Goal: Task Accomplishment & Management: Use online tool/utility

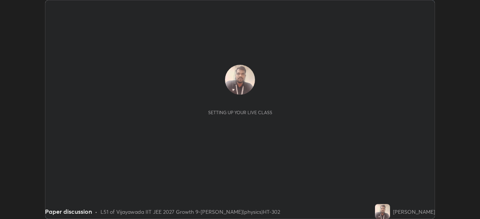
scroll to position [219, 480]
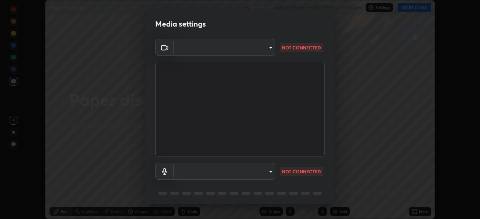
type input "aed39917a1c54585939b0139697987aa370fbf94ea1a7af73c45f548e1f1cce2"
type input "default"
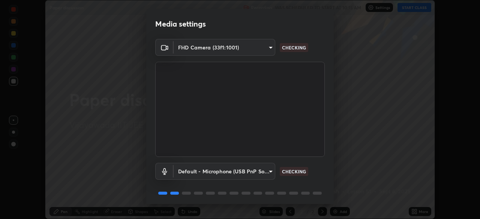
scroll to position [27, 0]
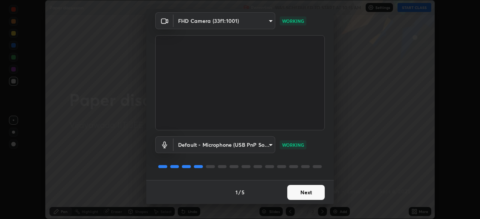
click at [309, 192] on button "Next" at bounding box center [306, 192] width 38 height 15
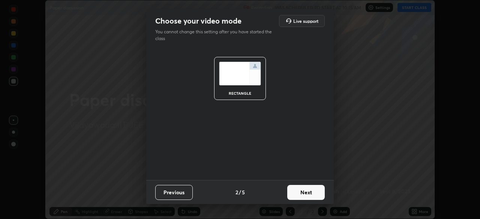
click at [305, 192] on button "Next" at bounding box center [306, 192] width 38 height 15
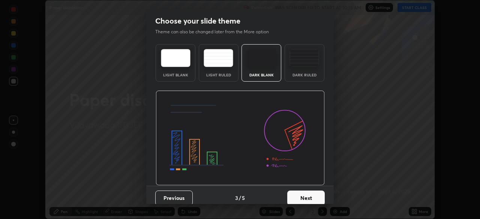
click at [306, 194] on button "Next" at bounding box center [306, 198] width 38 height 15
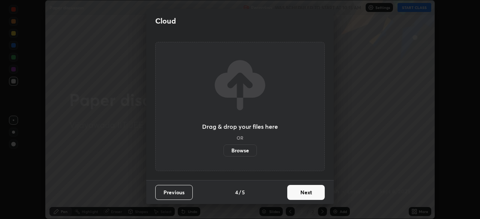
click at [304, 192] on button "Next" at bounding box center [306, 192] width 38 height 15
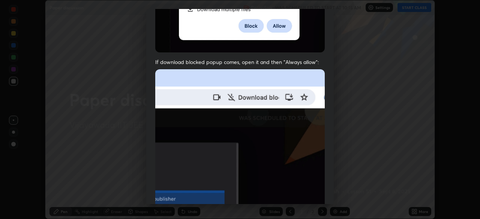
scroll to position [180, 0]
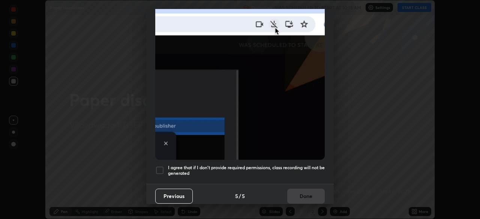
click at [177, 194] on button "Previous" at bounding box center [174, 196] width 38 height 15
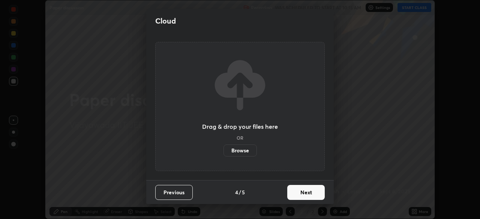
click at [179, 193] on button "Previous" at bounding box center [174, 192] width 38 height 15
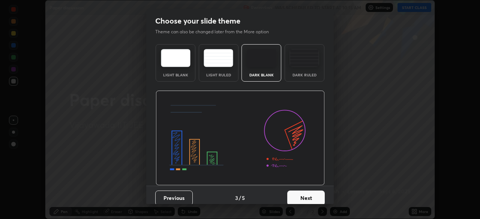
click at [180, 196] on button "Previous" at bounding box center [174, 198] width 38 height 15
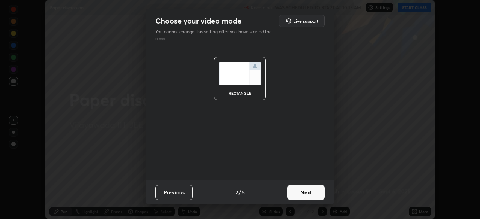
click at [181, 192] on button "Previous" at bounding box center [174, 192] width 38 height 15
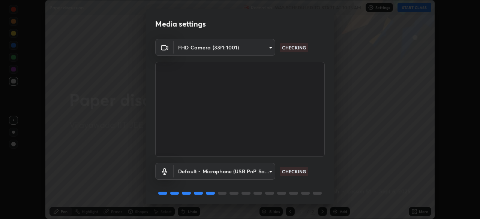
scroll to position [27, 0]
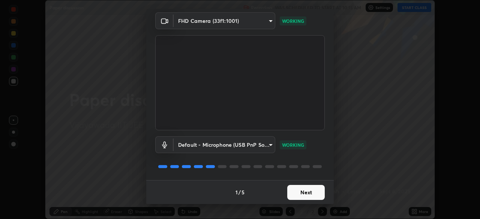
click at [294, 188] on button "Next" at bounding box center [306, 192] width 38 height 15
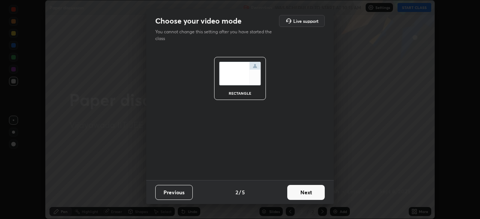
scroll to position [0, 0]
click at [298, 191] on button "Next" at bounding box center [306, 192] width 38 height 15
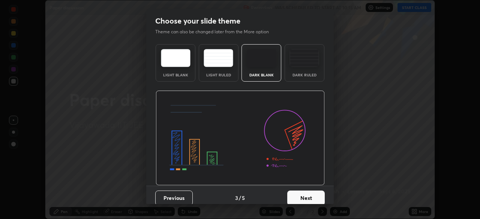
click at [299, 186] on div "Previous 3 / 5 Next" at bounding box center [240, 198] width 188 height 24
click at [296, 195] on button "Next" at bounding box center [306, 198] width 38 height 15
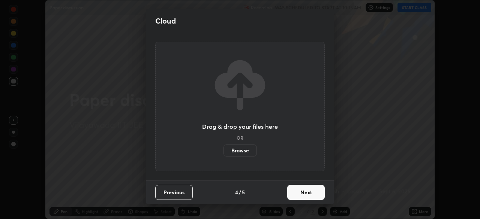
click at [300, 193] on button "Next" at bounding box center [306, 192] width 38 height 15
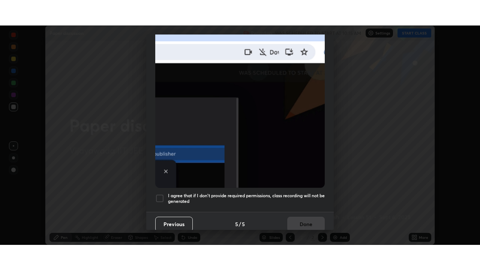
scroll to position [180, 0]
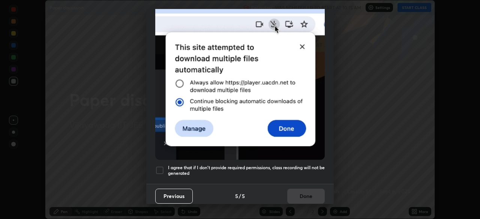
click at [156, 167] on div at bounding box center [159, 170] width 9 height 9
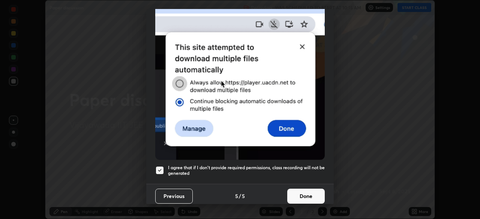
click at [298, 192] on button "Done" at bounding box center [306, 196] width 38 height 15
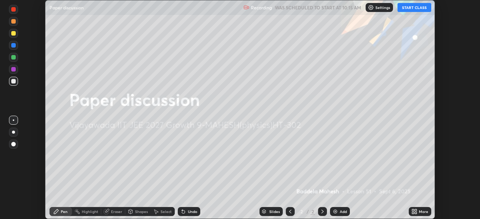
click at [425, 11] on button "START CLASS" at bounding box center [415, 7] width 34 height 9
click at [424, 7] on button "START CLASS" at bounding box center [415, 7] width 34 height 9
click at [423, 8] on button "START CLASS" at bounding box center [415, 7] width 34 height 9
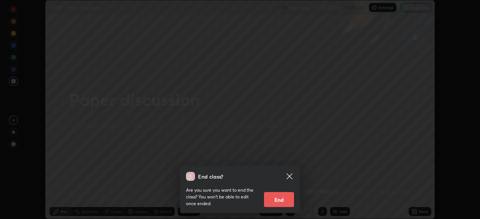
click at [423, 8] on div at bounding box center [240, 109] width 480 height 219
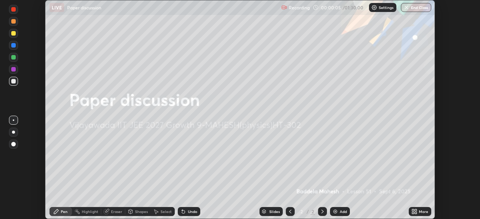
click at [386, 9] on p "Settings" at bounding box center [386, 8] width 15 height 4
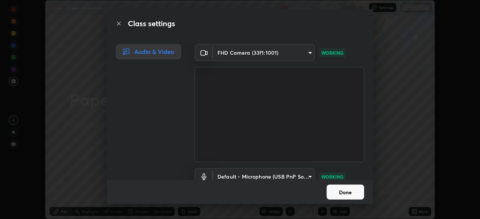
click at [394, 174] on div "Class settings Audio & Video FHD Camera (33f1:1001) aed39917a1c54585939b0139697…" at bounding box center [240, 109] width 480 height 219
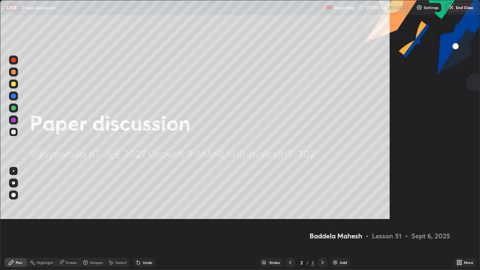
scroll to position [270, 480]
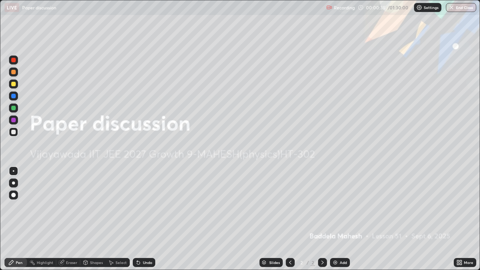
click at [0, 219] on div "Setting up your live class" at bounding box center [240, 135] width 480 height 270
click at [426, 8] on p "Settings" at bounding box center [431, 8] width 15 height 4
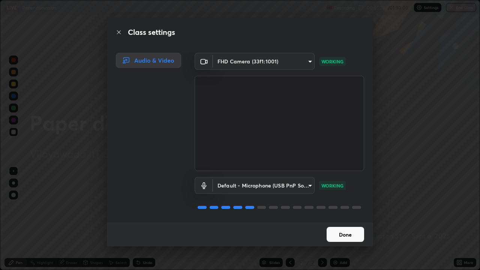
click at [342, 219] on button "Done" at bounding box center [346, 234] width 38 height 15
